Goal: Information Seeking & Learning: Compare options

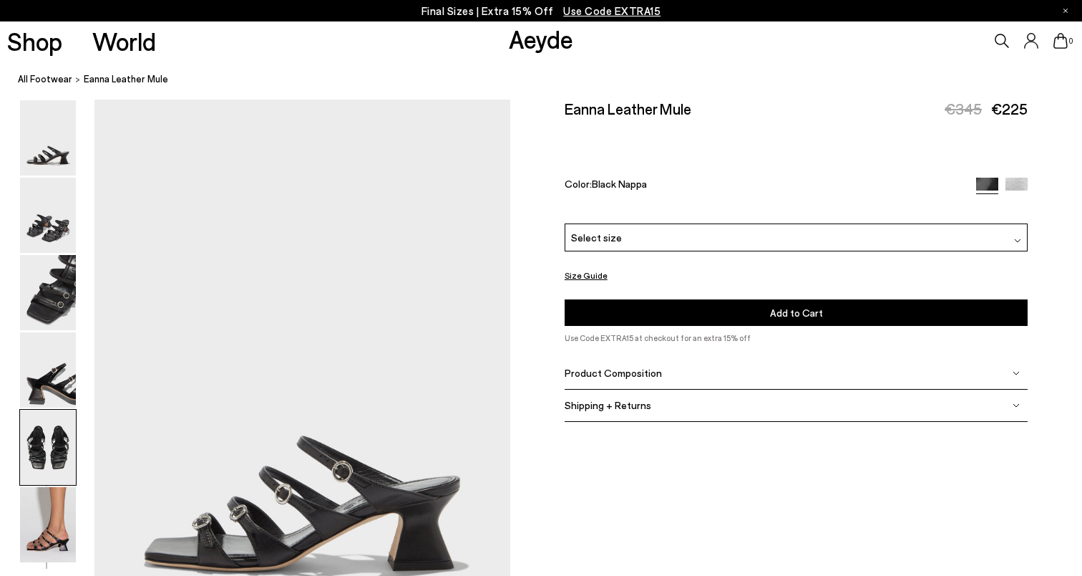
scroll to position [2228, 0]
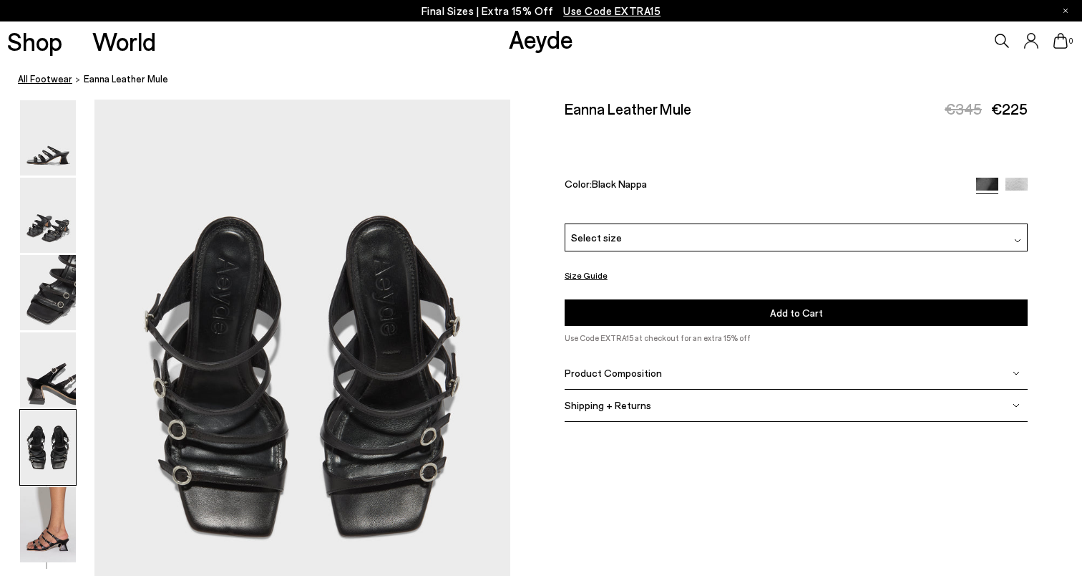
click at [57, 77] on link "All Footwear" at bounding box center [45, 79] width 54 height 15
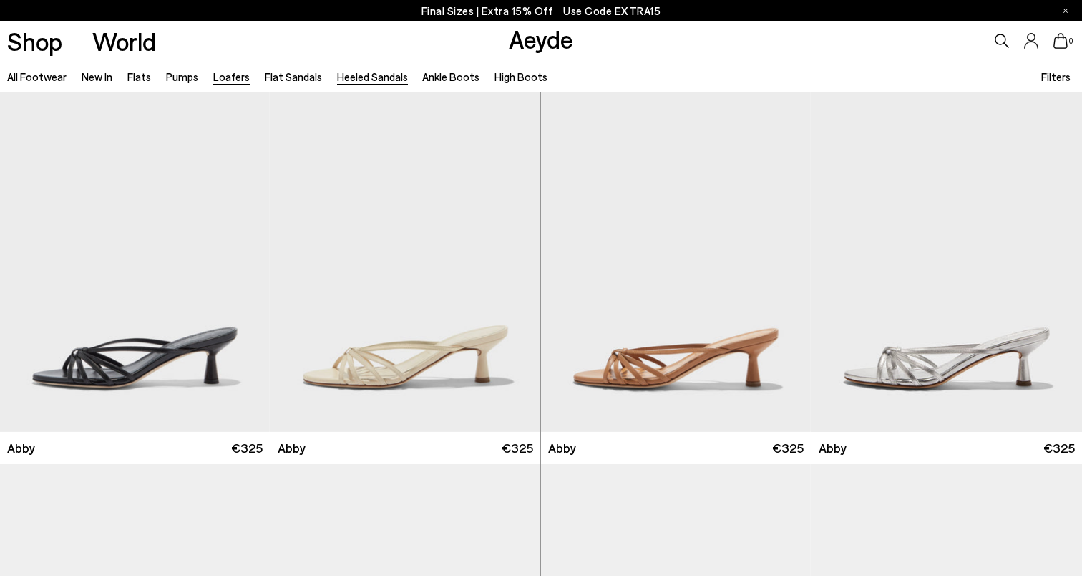
click at [227, 72] on link "Loafers" at bounding box center [231, 76] width 37 height 13
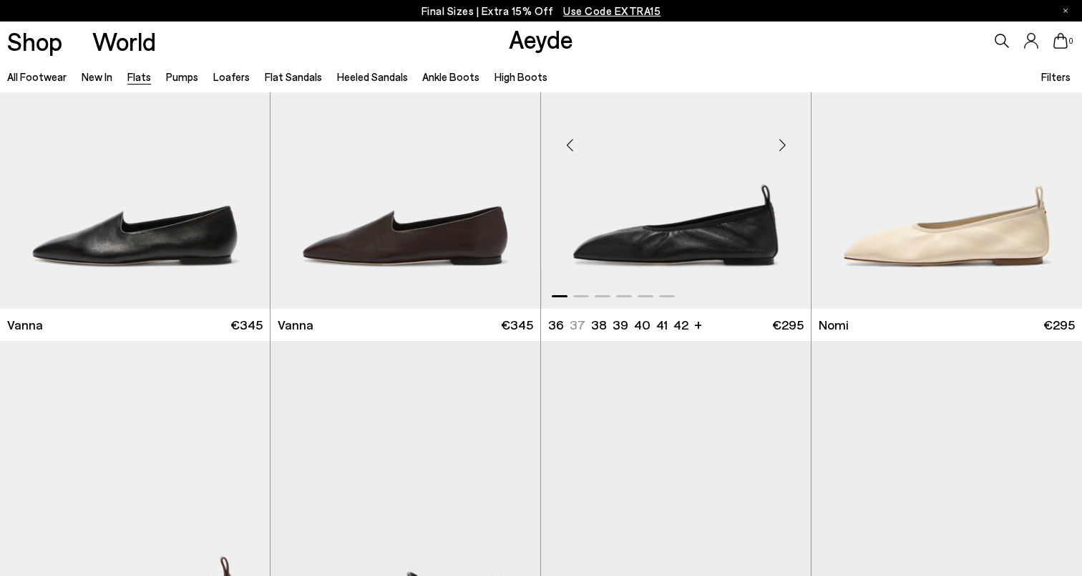
scroll to position [495, 1]
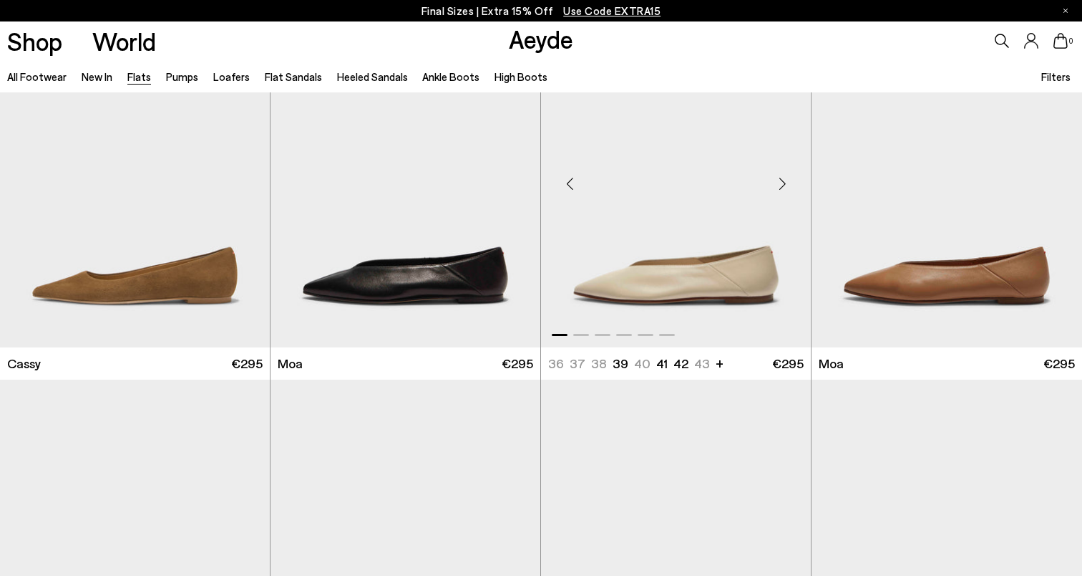
scroll to position [1947, 0]
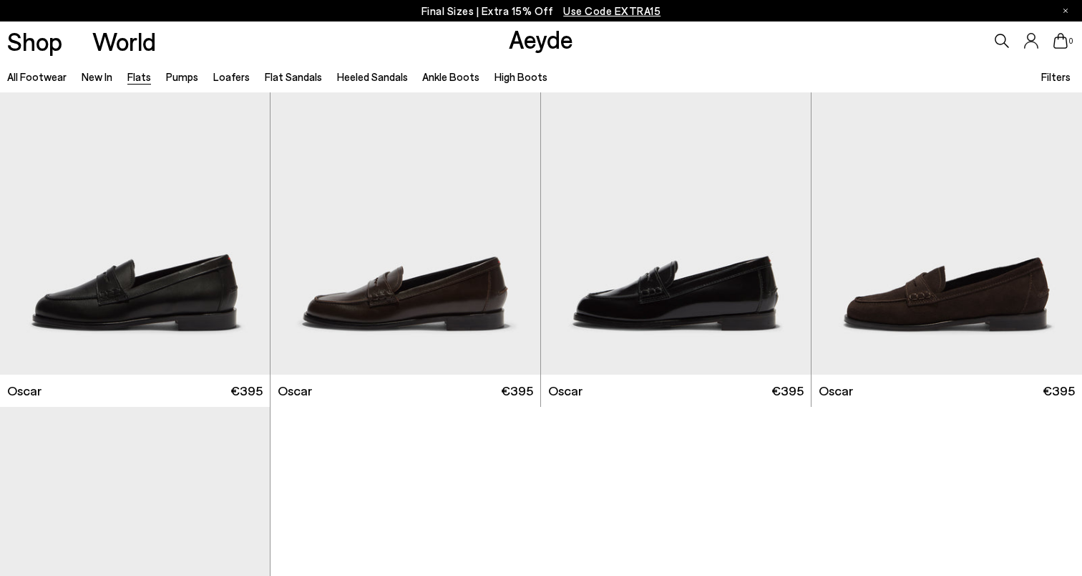
scroll to position [7477, 0]
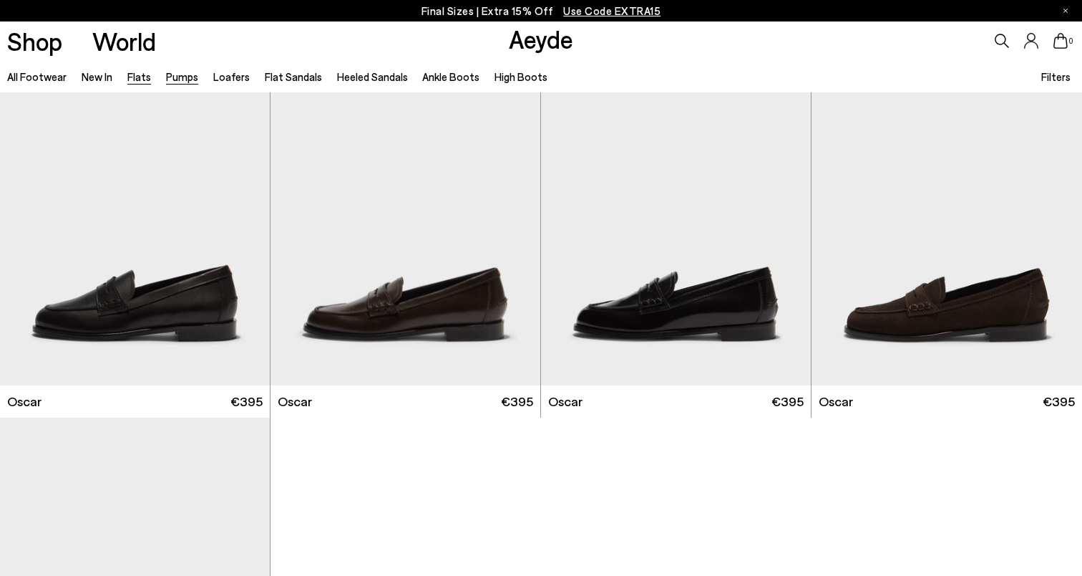
click at [188, 80] on link "Pumps" at bounding box center [182, 76] width 32 height 13
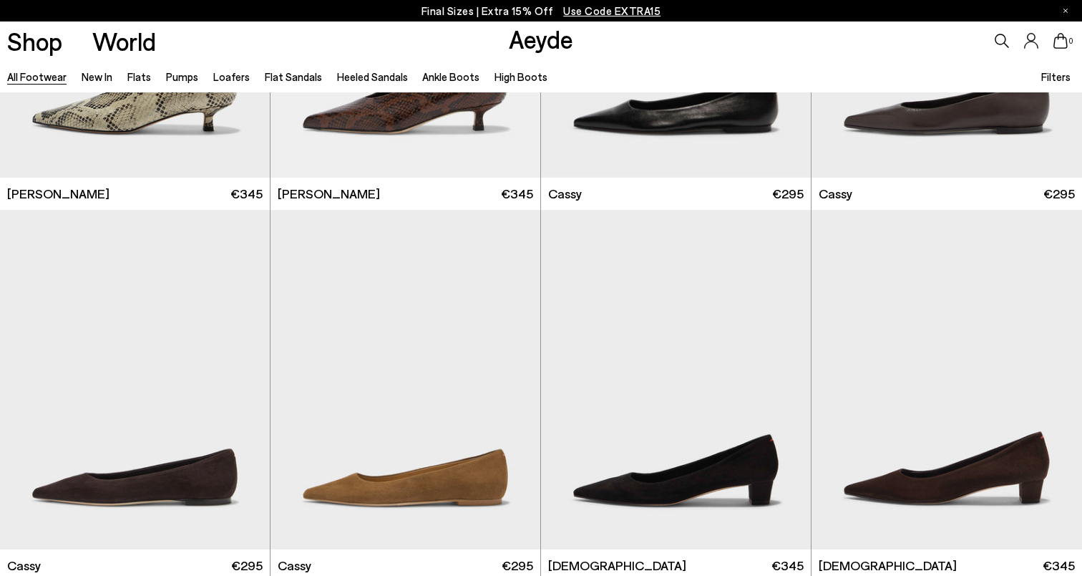
scroll to position [5458, 0]
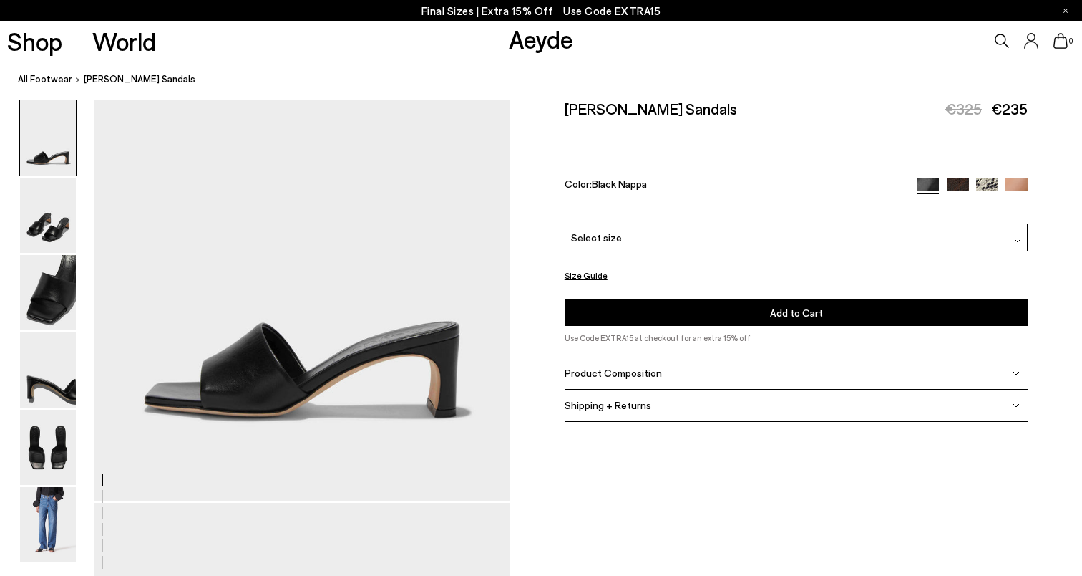
scroll to position [155, 0]
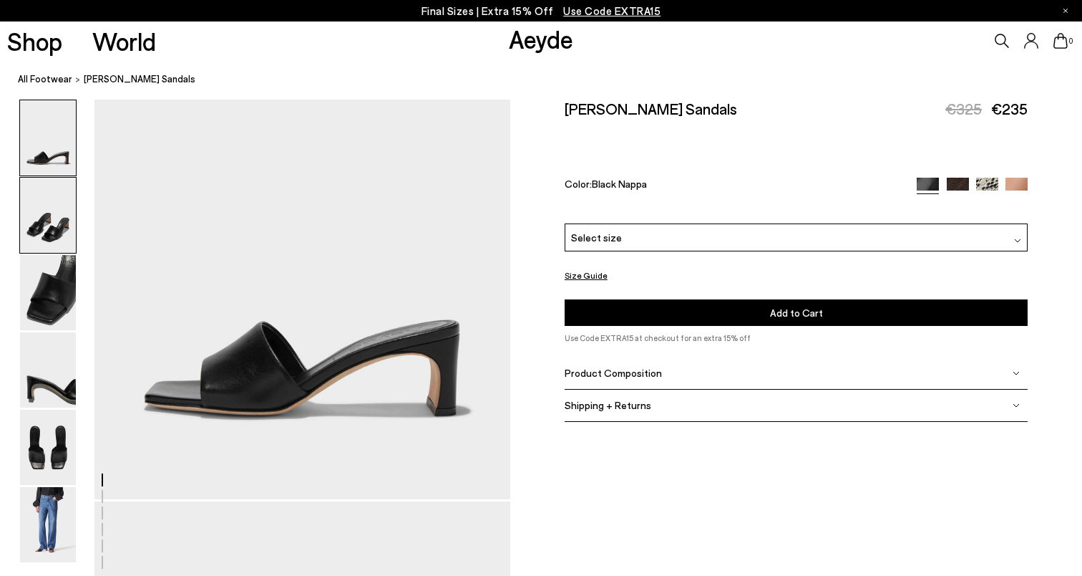
click at [44, 222] on img at bounding box center [48, 215] width 56 height 75
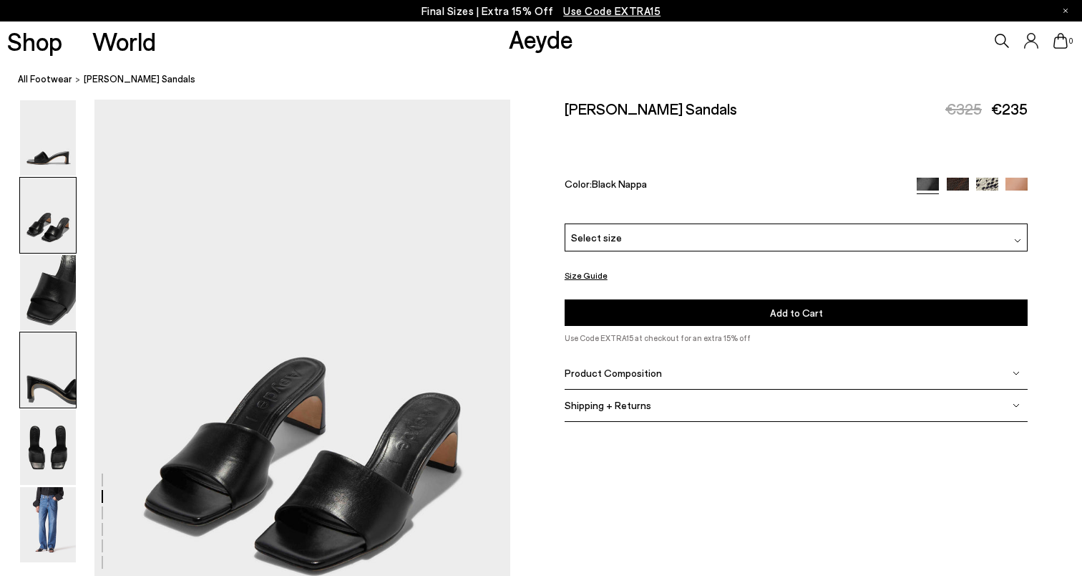
click at [45, 379] on img at bounding box center [48, 369] width 56 height 75
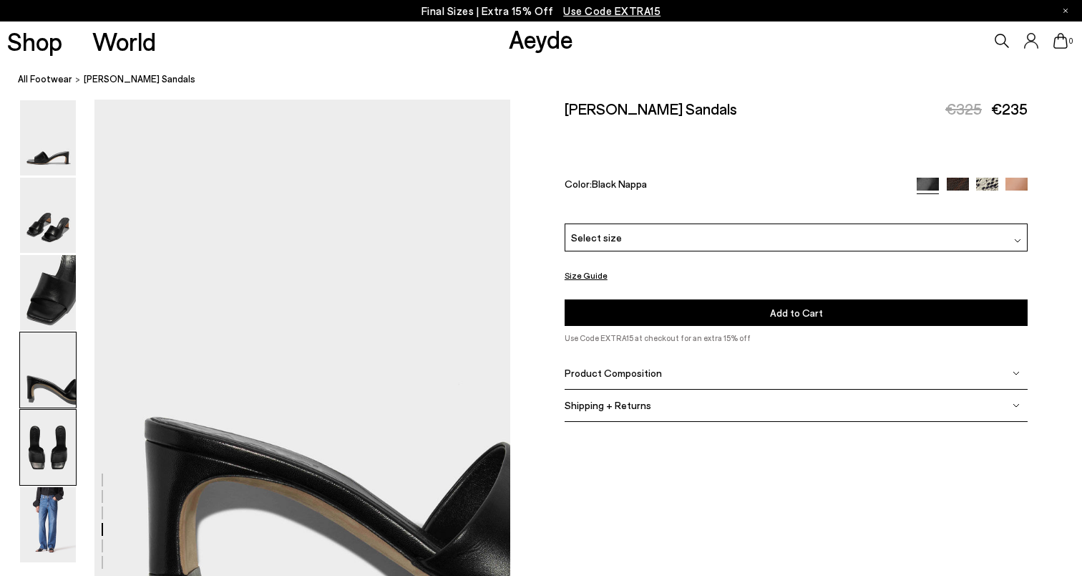
click at [39, 455] on img at bounding box center [48, 446] width 56 height 75
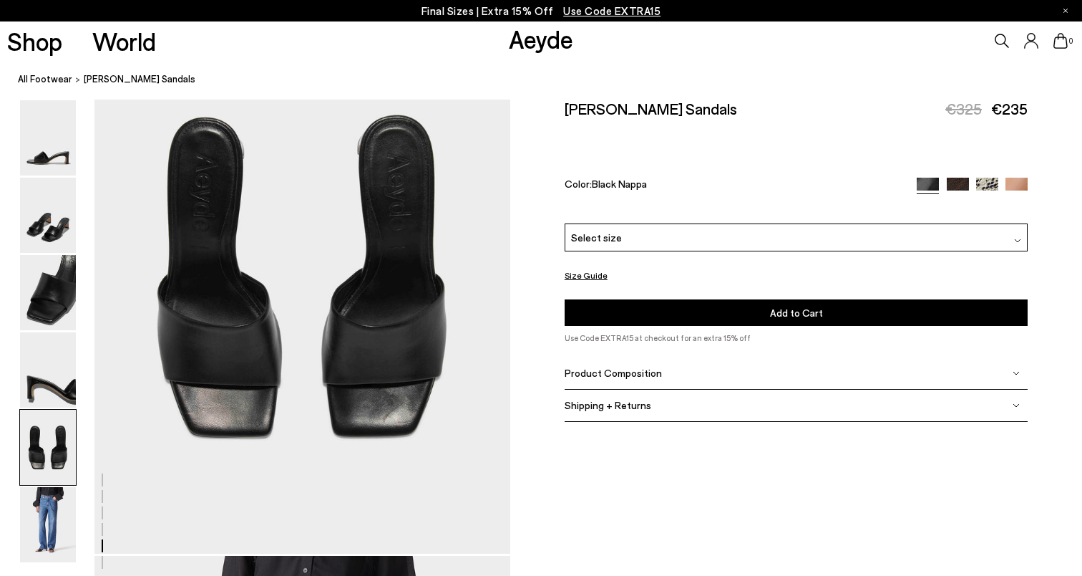
scroll to position [2330, 0]
